Goal: Transaction & Acquisition: Purchase product/service

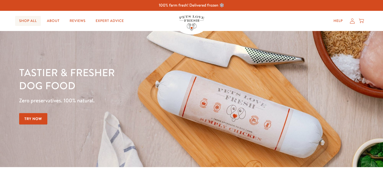
click at [30, 19] on link "Shop All" at bounding box center [28, 21] width 26 height 10
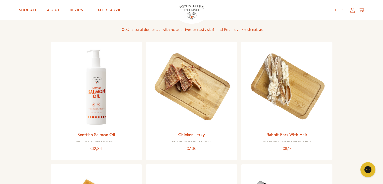
scroll to position [362, 0]
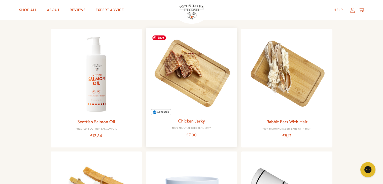
click at [185, 83] on img at bounding box center [191, 73] width 83 height 83
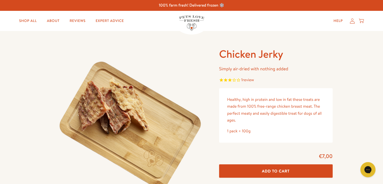
click at [247, 114] on p "Healthy, high in protein and low in fat these treats are made from 100% free-ra…" at bounding box center [276, 109] width 98 height 27
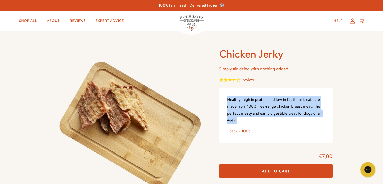
click at [247, 114] on p "Healthy, high in protein and low in fat these treats are made from 100% free-ra…" at bounding box center [276, 109] width 98 height 27
copy div "Healthy, high in protein and low in fat these treats are made from 100% free-ra…"
